Goal: Task Accomplishment & Management: Use online tool/utility

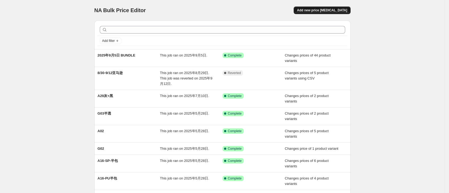
click at [318, 9] on span "Add new price [MEDICAL_DATA]" at bounding box center [322, 10] width 50 height 4
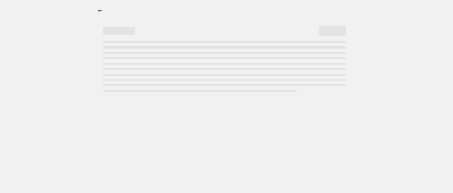
select select "percentage"
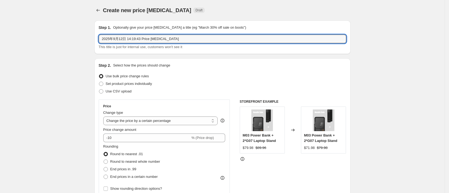
drag, startPoint x: 199, startPoint y: 38, endPoint x: -65, endPoint y: 37, distance: 264.0
click at [0, 37] on html "Home Settings Plans Skip to content Create new price [MEDICAL_DATA]. This page …" at bounding box center [224, 96] width 449 height 193
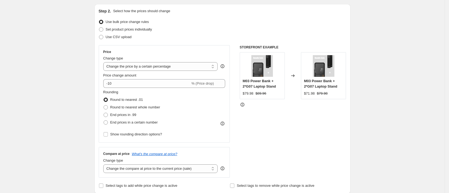
scroll to position [54, 0]
type input "A17 SP/TPU+G05AIR"
click at [102, 30] on span at bounding box center [101, 30] width 4 height 4
click at [99, 28] on input "Set product prices individually" at bounding box center [99, 28] width 0 height 0
radio input "true"
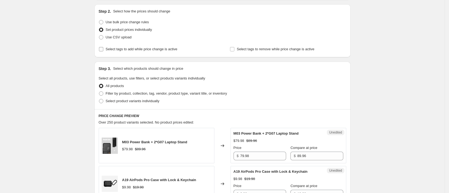
click at [102, 49] on input "Select tags to add while price change is active" at bounding box center [101, 49] width 4 height 4
checkbox input "true"
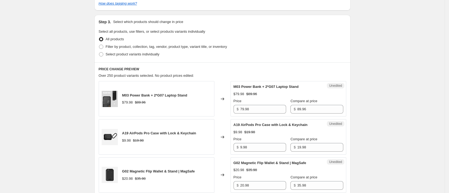
scroll to position [135, 0]
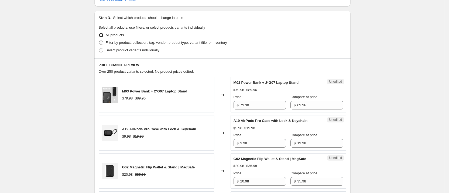
click at [101, 42] on span at bounding box center [101, 42] width 4 height 4
click at [99, 41] on input "Filter by product, collection, tag, vendor, product type, variant title, or inv…" at bounding box center [99, 40] width 0 height 0
radio input "true"
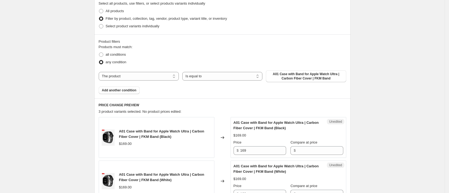
scroll to position [162, 0]
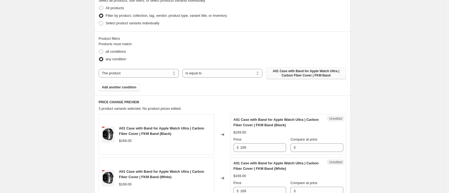
click at [319, 76] on span "A01 Case with Band for Apple Watch Ultra | Carbon Fiber Cover | FKM Band" at bounding box center [306, 73] width 74 height 9
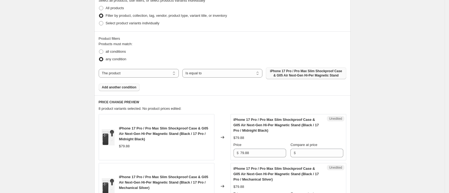
click at [132, 89] on span "Add another condition" at bounding box center [119, 87] width 35 height 4
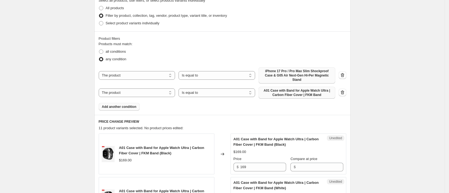
click at [310, 91] on span "A01 Case with Band for Apple Watch Ultra | Carbon Fiber Cover | FKM Band" at bounding box center [297, 92] width 70 height 9
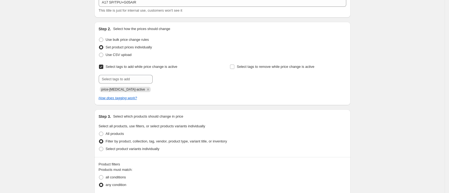
scroll to position [32, 0]
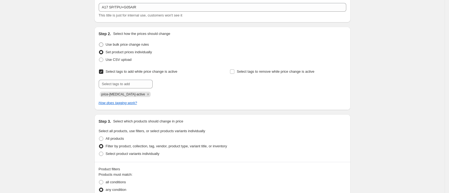
click at [102, 43] on span at bounding box center [101, 44] width 4 height 4
click at [99, 43] on input "Use bulk price change rules" at bounding box center [99, 42] width 0 height 0
radio input "true"
select select "percentage"
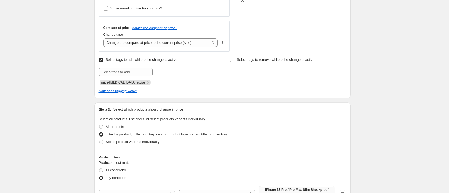
scroll to position [193, 0]
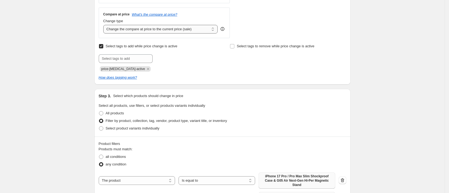
click at [188, 27] on select "Change the compare at price to the current price (sale) Change the compare at p…" at bounding box center [160, 29] width 115 height 9
click at [105, 25] on select "Change the compare at price to the current price (sale) Change the compare at p…" at bounding box center [160, 29] width 115 height 9
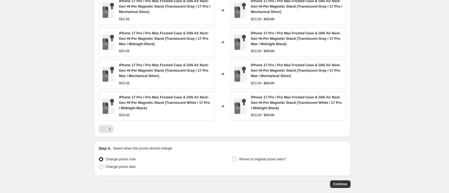
scroll to position [492, 0]
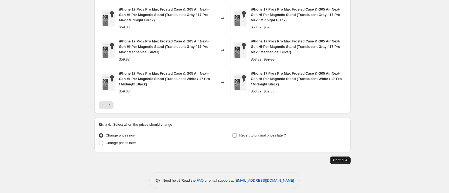
click at [349, 156] on button "Continue" at bounding box center [340, 160] width 20 height 8
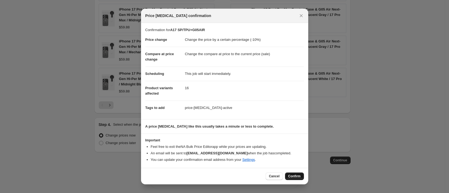
click at [295, 174] on span "Confirm" at bounding box center [294, 176] width 12 height 4
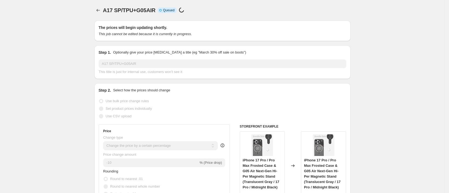
scroll to position [492, 0]
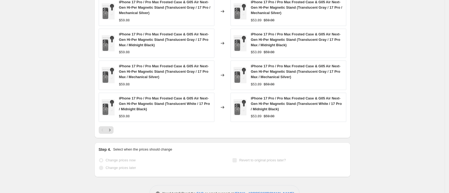
select select "percentage"
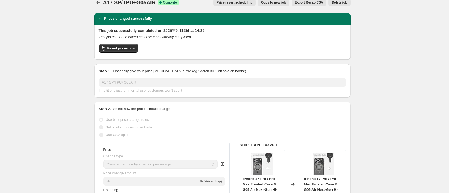
scroll to position [0, 0]
